Goal: Task Accomplishment & Management: Complete application form

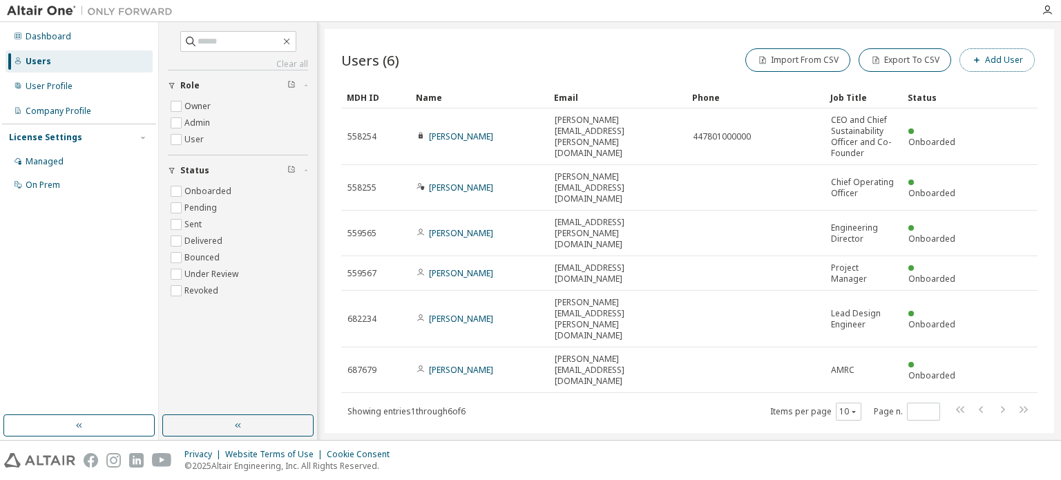
click at [1000, 64] on button "Add User" at bounding box center [996, 59] width 75 height 23
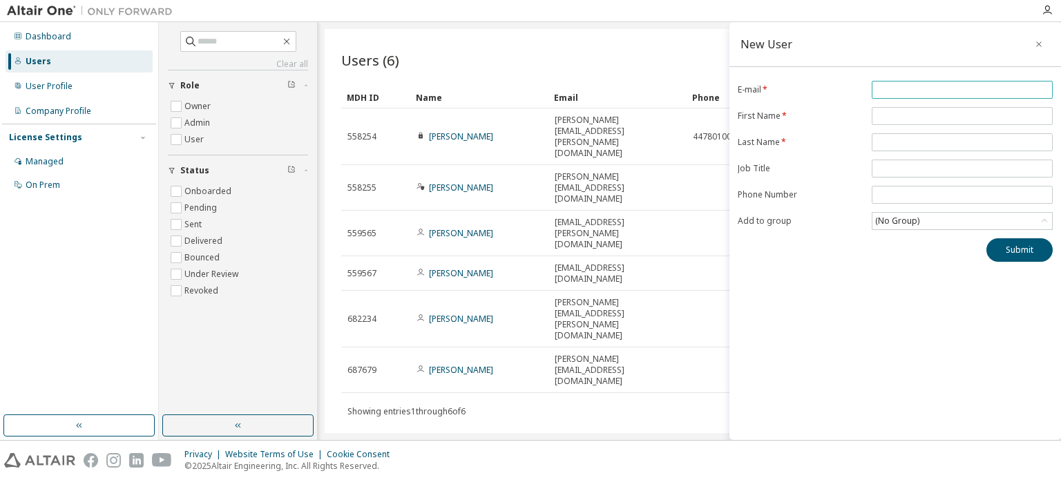
click at [969, 88] on input "email" at bounding box center [962, 89] width 174 height 11
type input "**********"
type input "******"
type input "*********"
click at [918, 217] on div "(No Group)" at bounding box center [897, 220] width 48 height 15
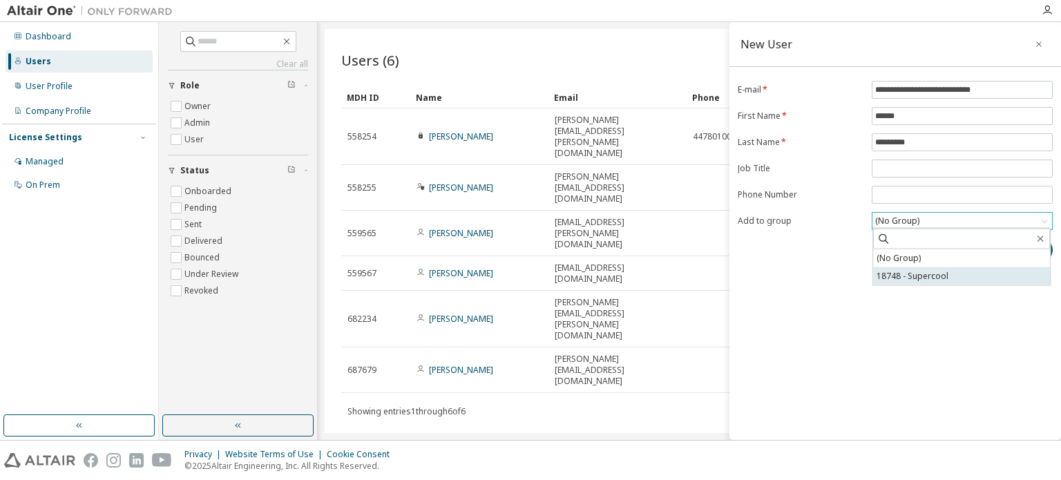
click at [909, 278] on li "18748 - Supercool" at bounding box center [961, 276] width 177 height 18
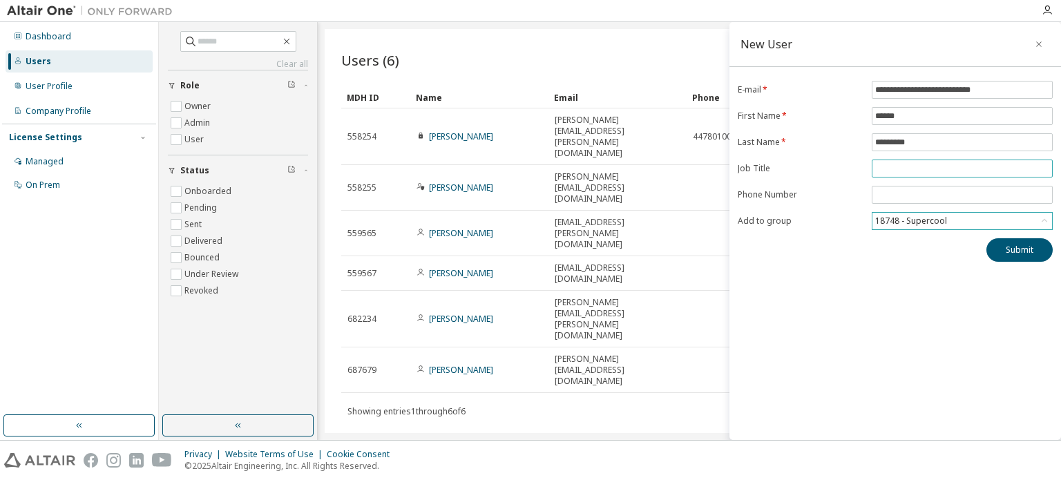
click at [925, 164] on input "text" at bounding box center [962, 168] width 174 height 11
paste input "**********"
type input "**********"
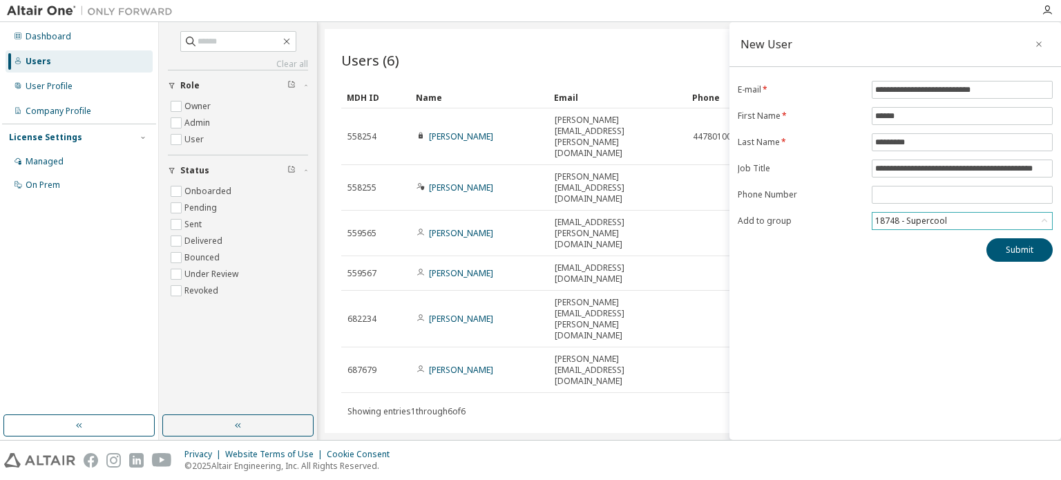
click at [900, 340] on div "**********" at bounding box center [894, 231] width 331 height 418
click at [1036, 252] on button "Submit" at bounding box center [1019, 249] width 66 height 23
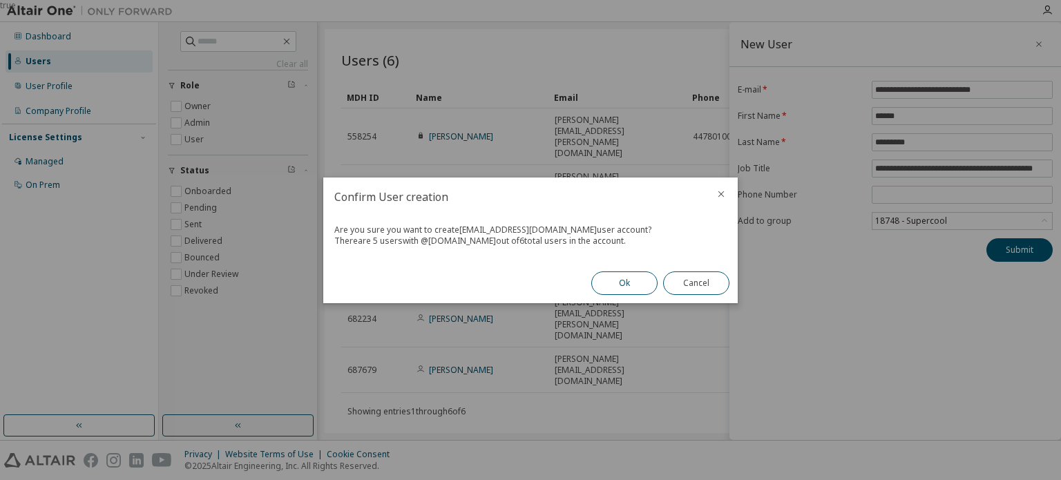
click at [615, 275] on button "Ok" at bounding box center [624, 282] width 66 height 23
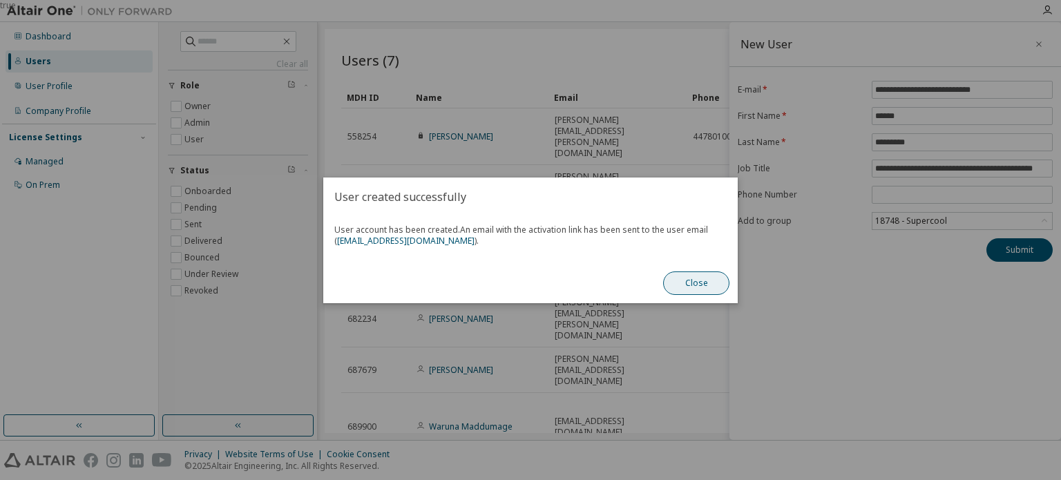
click at [701, 282] on button "Close" at bounding box center [696, 282] width 66 height 23
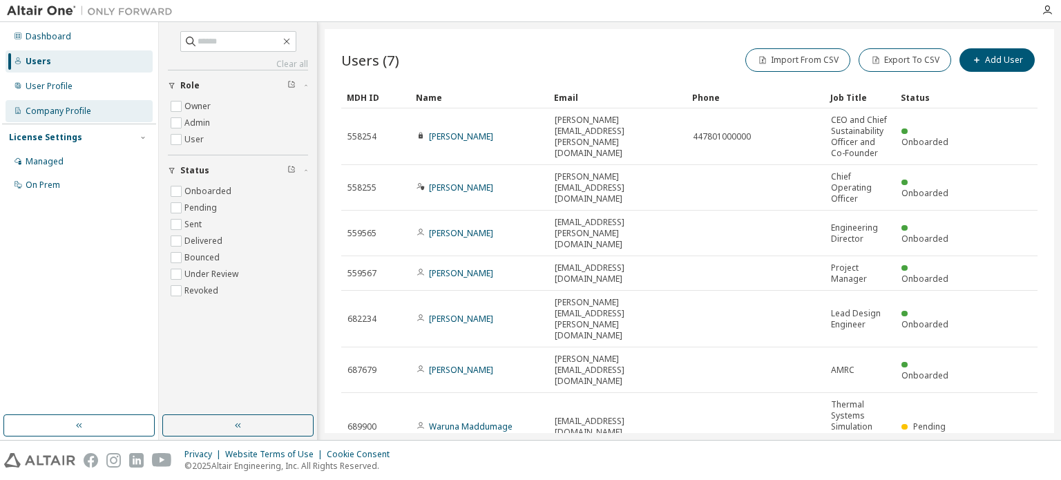
click at [61, 112] on div "Company Profile" at bounding box center [59, 111] width 66 height 11
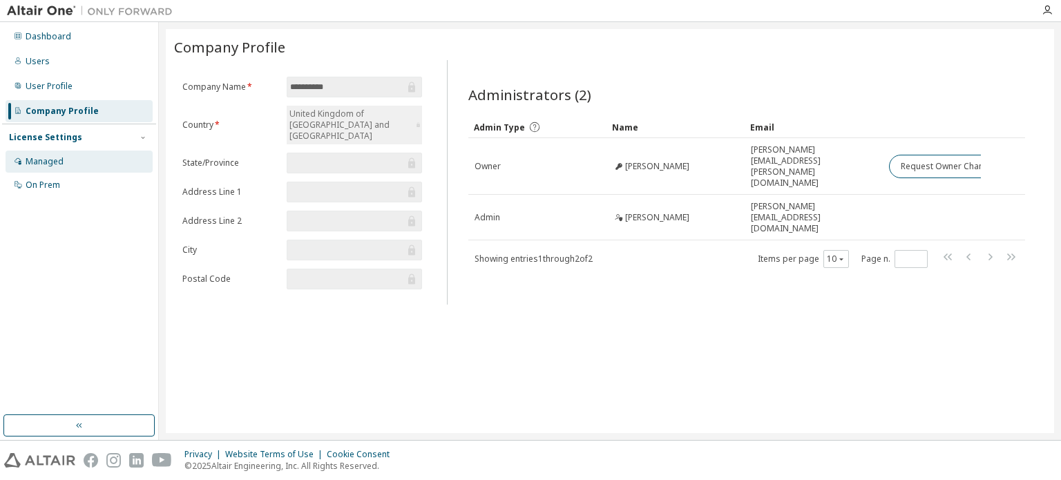
click at [48, 164] on div "Managed" at bounding box center [45, 161] width 38 height 11
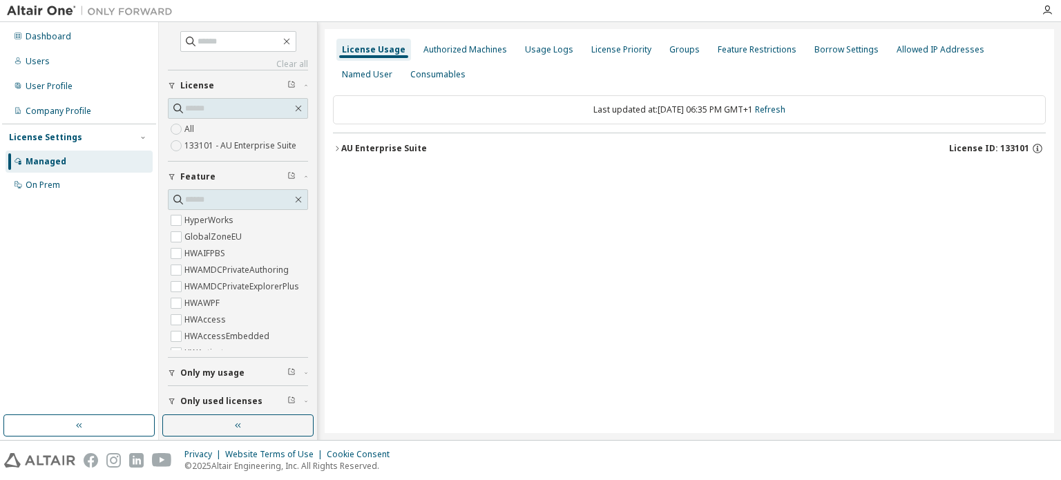
click at [224, 149] on label "133101 - AU Enterprise Suite" at bounding box center [241, 145] width 115 height 17
click at [1038, 150] on icon "button" at bounding box center [1037, 148] width 12 height 12
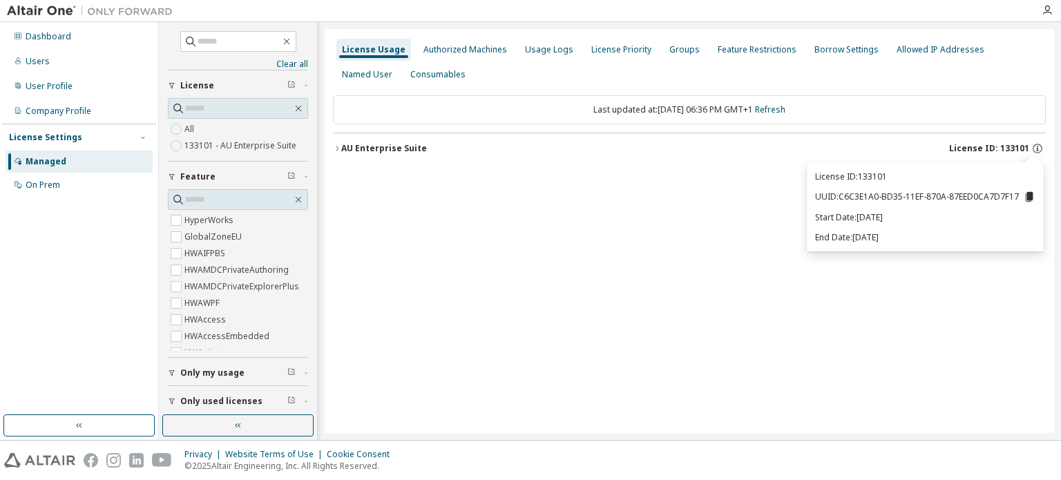
click at [1027, 195] on icon at bounding box center [1029, 197] width 8 height 10
click at [621, 50] on div "License Priority" at bounding box center [621, 49] width 60 height 11
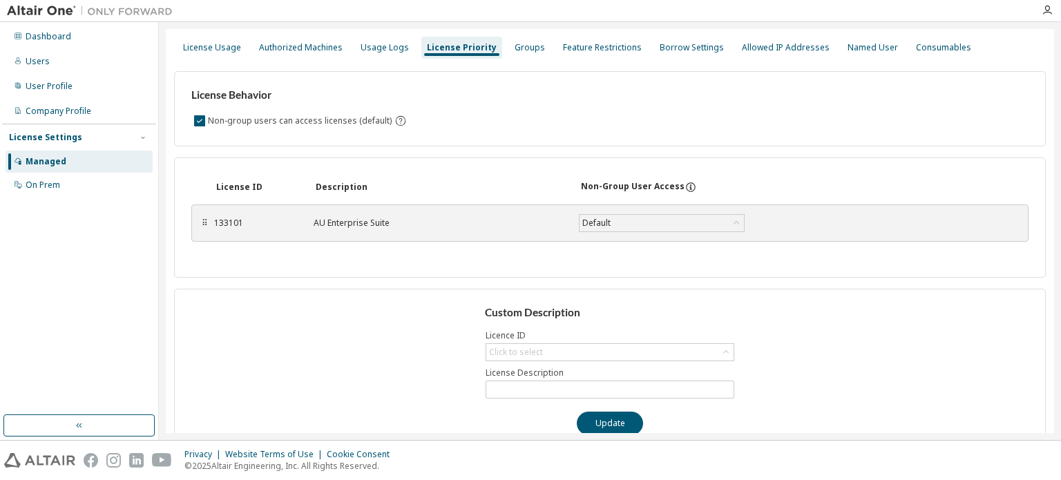
scroll to position [1, 0]
click at [204, 220] on div "⠿" at bounding box center [204, 224] width 8 height 11
click at [244, 222] on div "133101" at bounding box center [255, 224] width 83 height 11
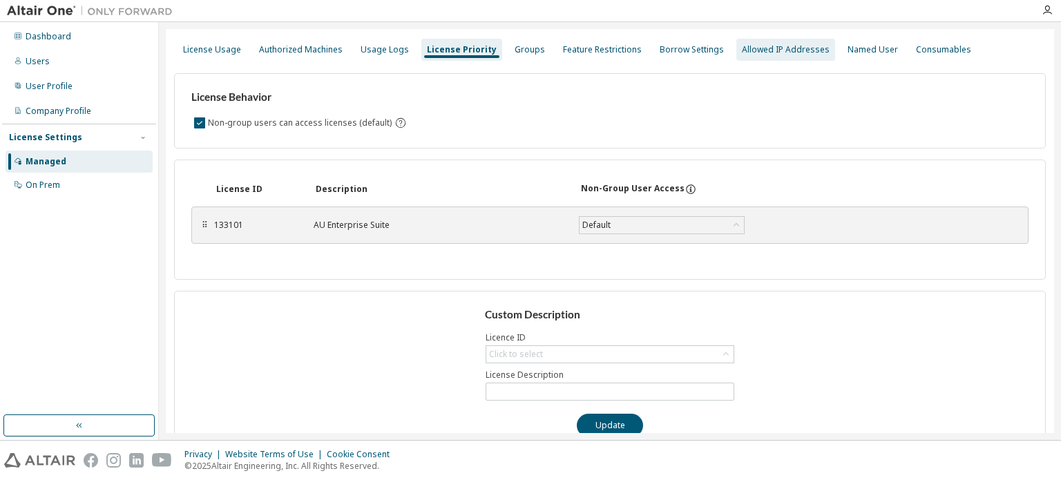
click at [790, 50] on div "Allowed IP Addresses" at bounding box center [786, 49] width 88 height 11
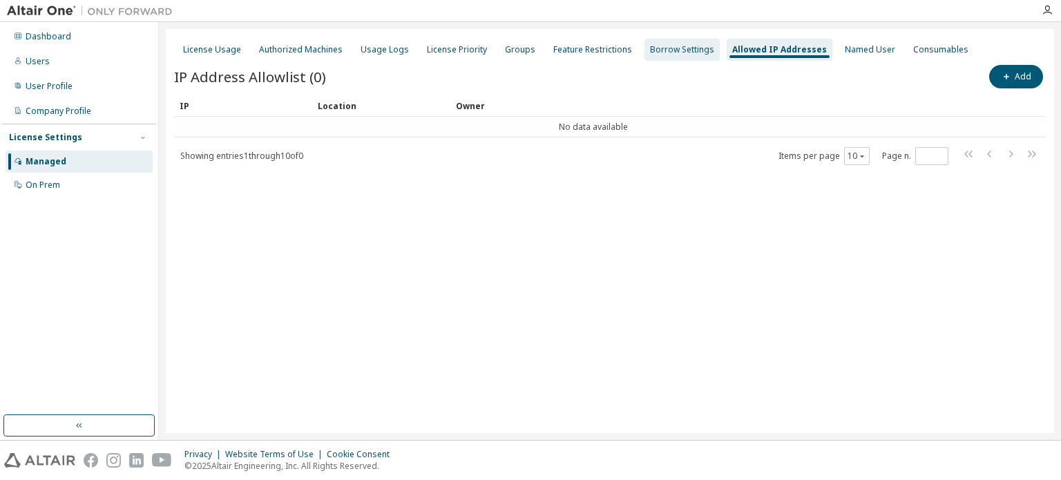
click at [688, 48] on div "Borrow Settings" at bounding box center [682, 49] width 64 height 11
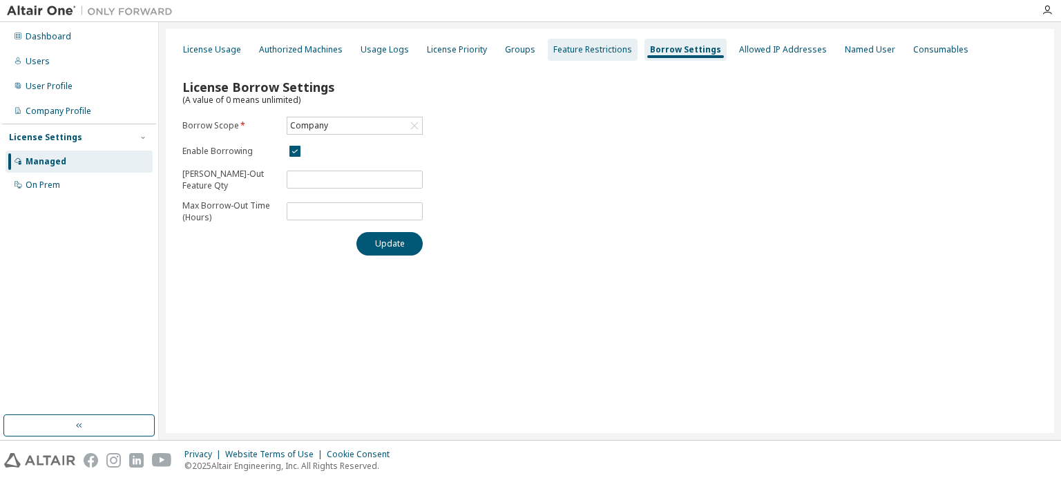
click at [583, 50] on div "Feature Restrictions" at bounding box center [592, 49] width 79 height 11
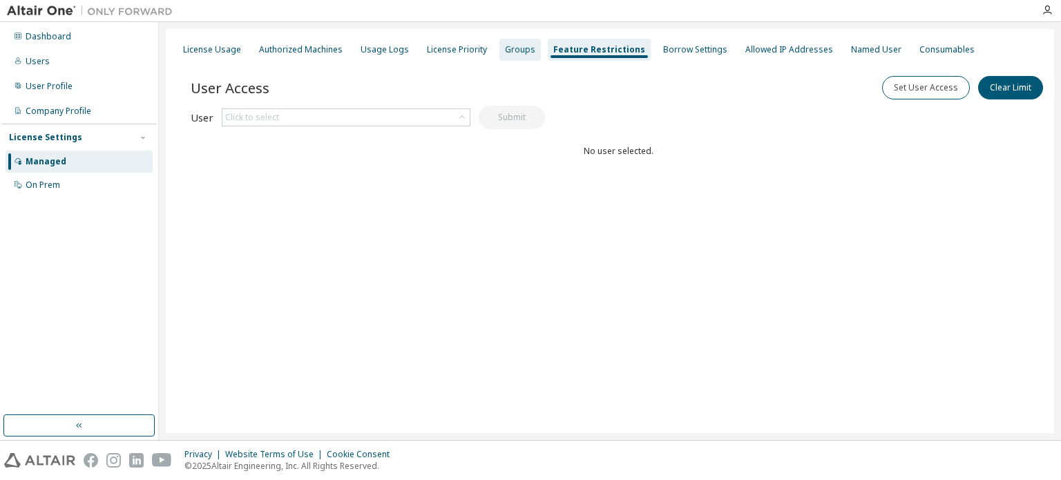
click at [507, 49] on div "Groups" at bounding box center [520, 49] width 30 height 11
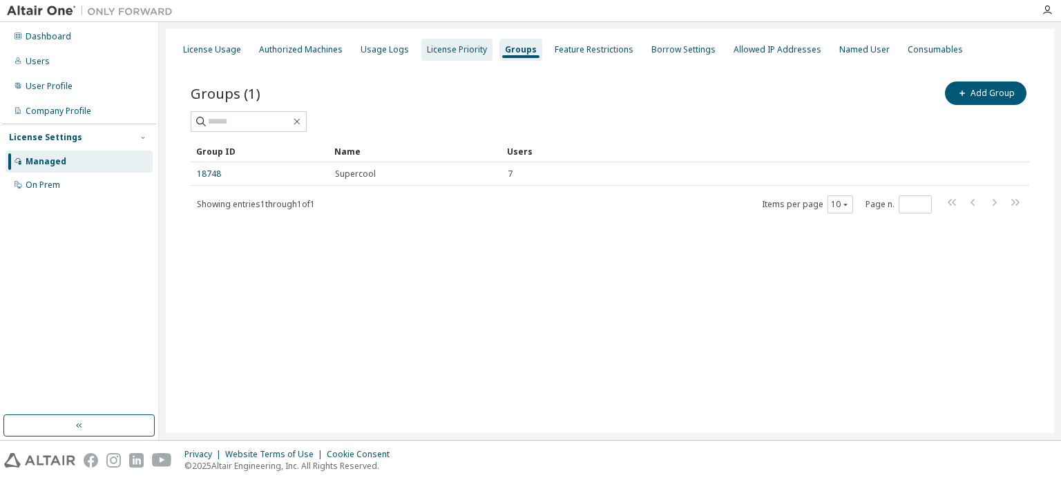
click at [461, 50] on div "License Priority" at bounding box center [457, 49] width 60 height 11
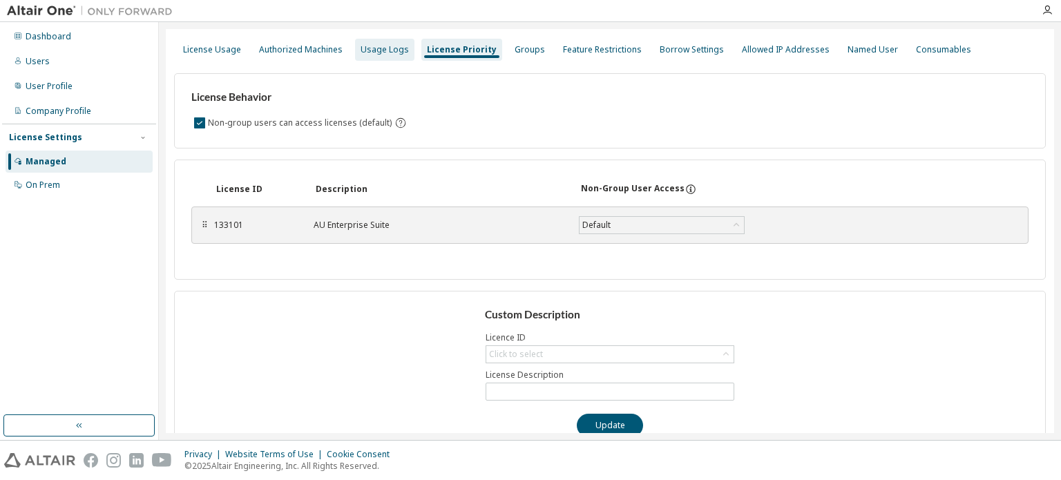
click at [376, 54] on div "Usage Logs" at bounding box center [384, 49] width 48 height 11
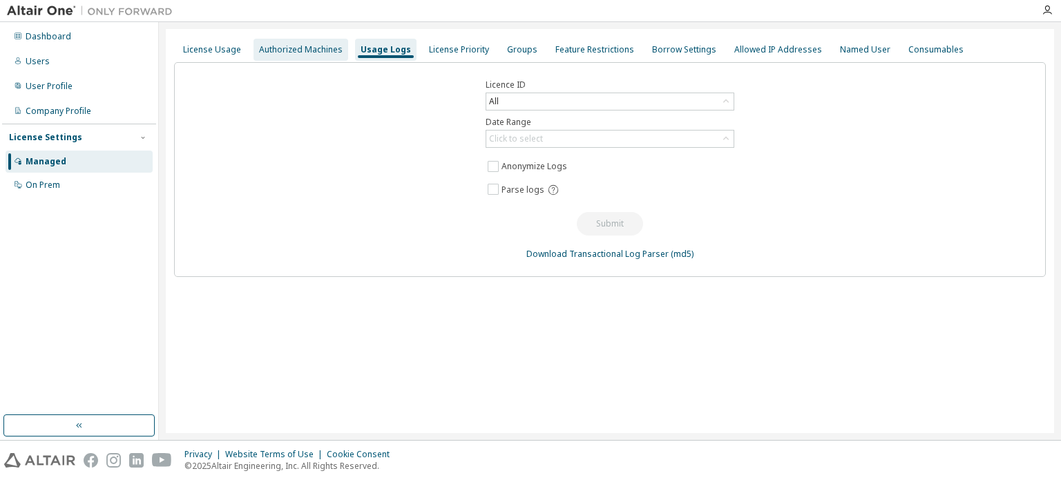
click at [315, 42] on div "Authorized Machines" at bounding box center [300, 50] width 95 height 22
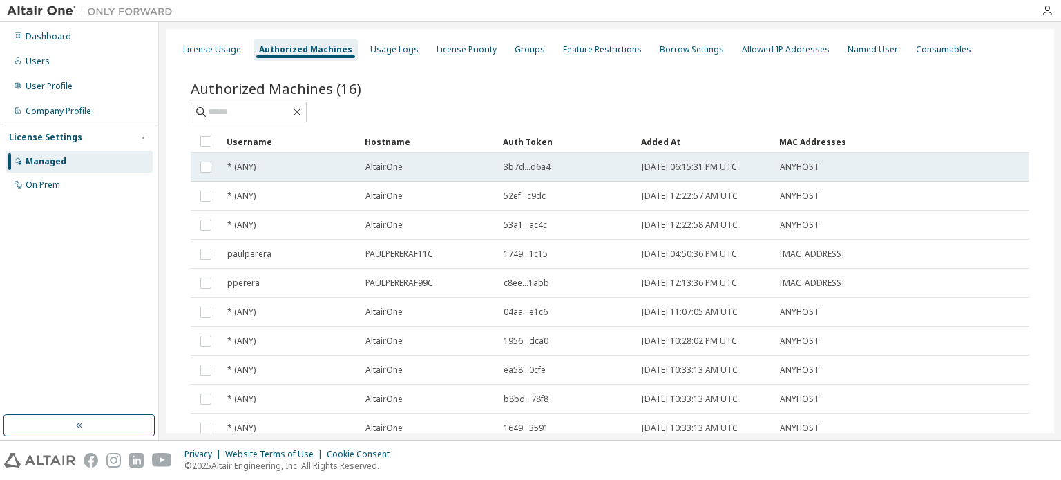
click at [531, 164] on span "3b7d...d6a4" at bounding box center [526, 167] width 47 height 11
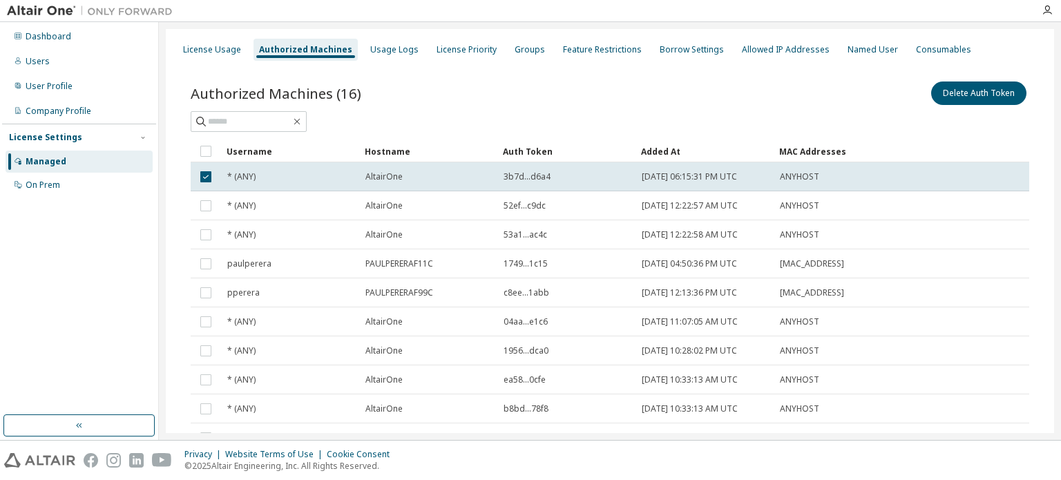
click at [541, 104] on div "Authorized Machines (16) Delete Auth Token" at bounding box center [610, 93] width 838 height 29
click at [43, 181] on div "On Prem" at bounding box center [43, 185] width 35 height 11
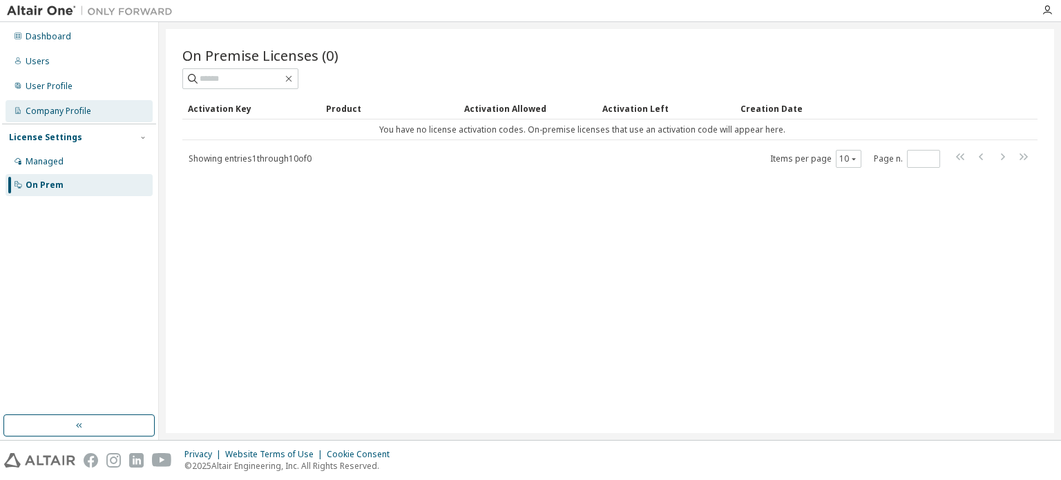
click at [57, 107] on div "Company Profile" at bounding box center [59, 111] width 66 height 11
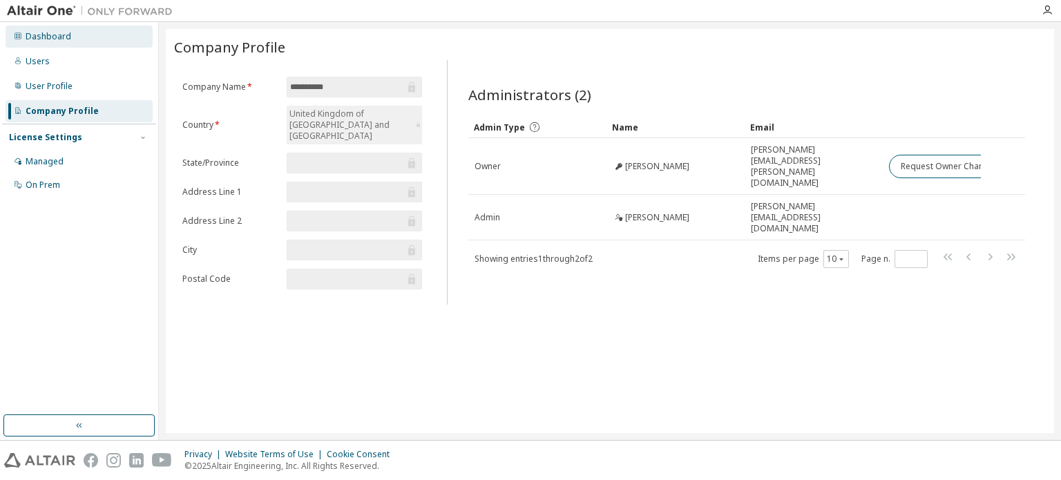
click at [47, 40] on div "Dashboard" at bounding box center [49, 36] width 46 height 11
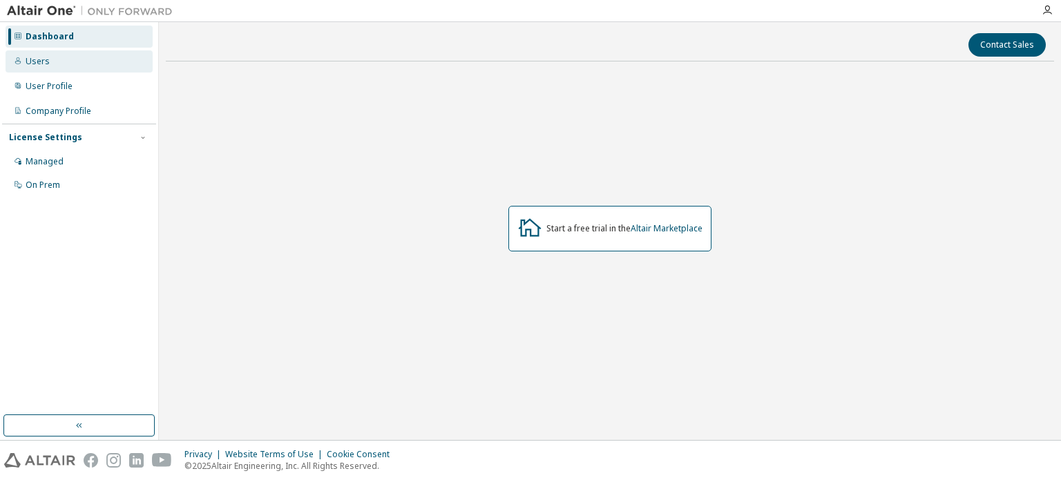
click at [37, 64] on div "Users" at bounding box center [38, 61] width 24 height 11
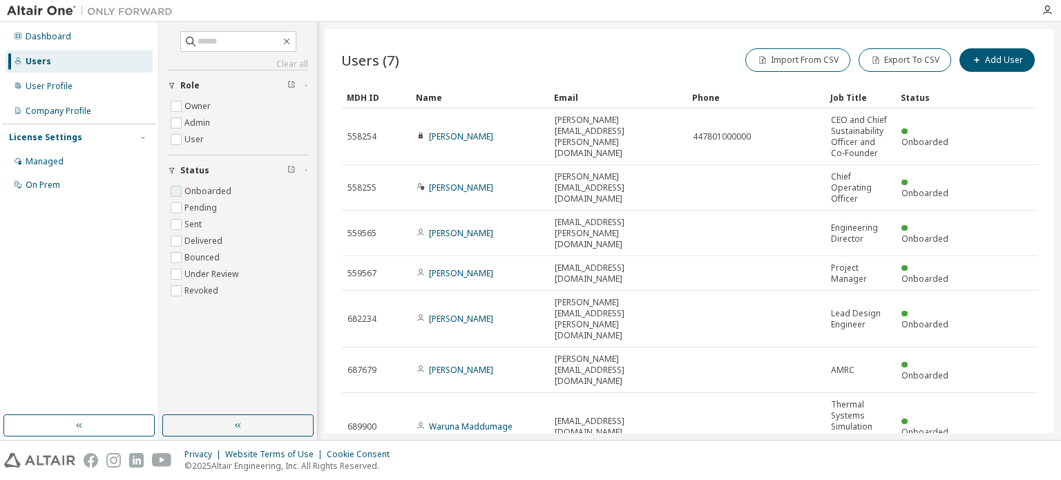
click at [204, 192] on label "Onboarded" at bounding box center [209, 191] width 50 height 17
click at [61, 107] on div "Company Profile" at bounding box center [59, 111] width 66 height 11
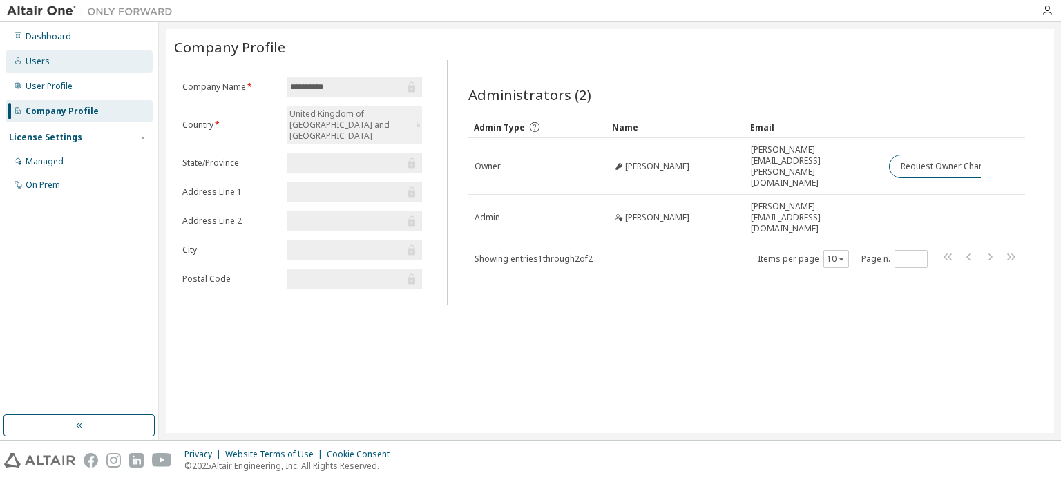
click at [44, 56] on div "Users" at bounding box center [38, 61] width 24 height 11
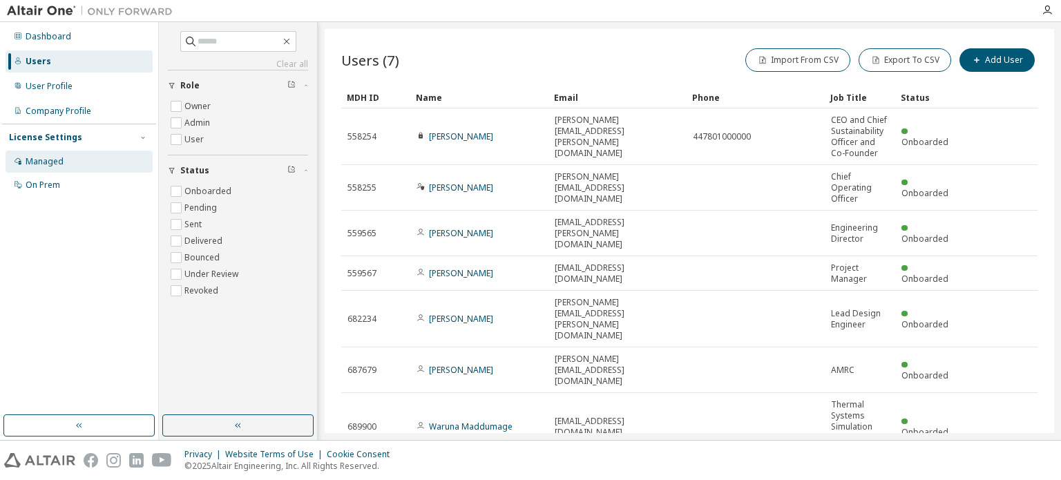
click at [41, 168] on div "Managed" at bounding box center [79, 162] width 147 height 22
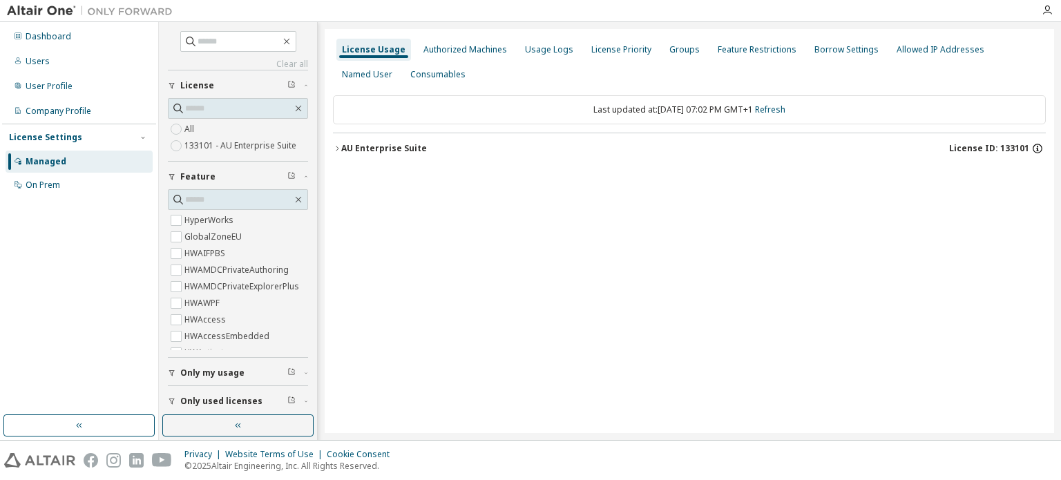
click at [1033, 146] on icon "button" at bounding box center [1037, 149] width 10 height 10
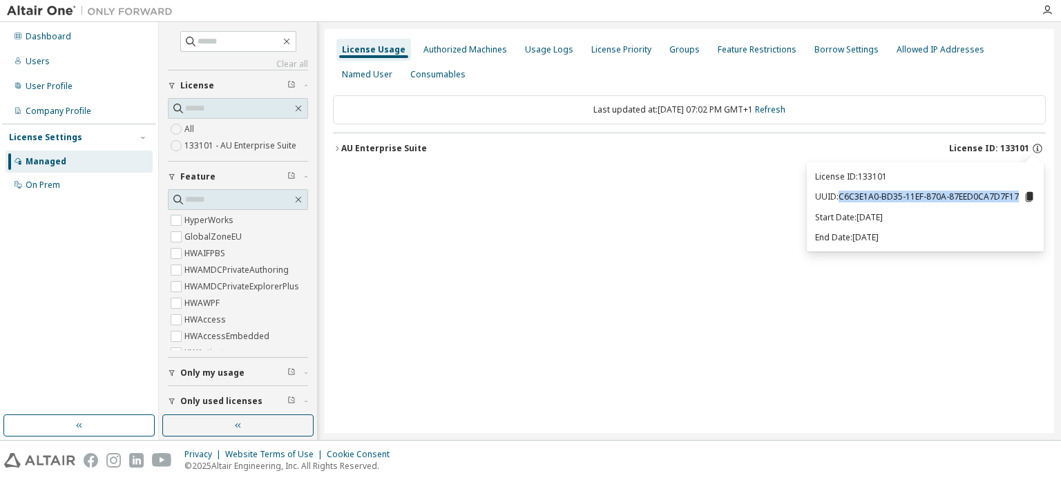
drag, startPoint x: 840, startPoint y: 196, endPoint x: 1020, endPoint y: 198, distance: 180.2
click at [1020, 198] on p "UUID: C6C3E1A0-BD35-11EF-870A-87EED0CA7D7F17" at bounding box center [925, 197] width 220 height 12
click at [1028, 195] on icon at bounding box center [1029, 197] width 8 height 10
